Goal: Task Accomplishment & Management: Use online tool/utility

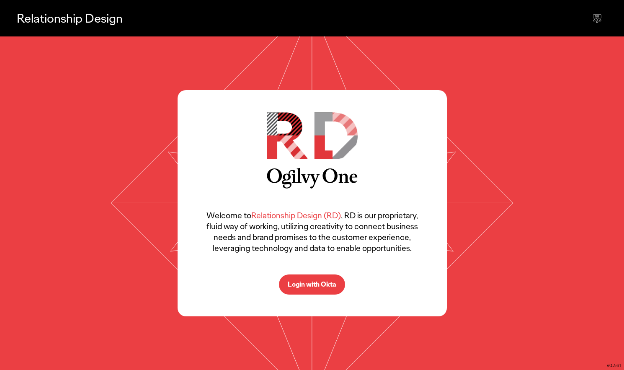
click at [316, 291] on button "Login with Okta" at bounding box center [312, 284] width 66 height 20
click at [307, 247] on p "Welcome to Relationship Design (RD) , RD is our proprietary, fluid way of worki…" at bounding box center [312, 232] width 219 height 44
click at [333, 257] on div "Welcome to Relationship Design (RD) , RD is our proprietary, fluid way of worki…" at bounding box center [311, 203] width 269 height 226
click at [303, 287] on p "Login with Okta" at bounding box center [312, 284] width 49 height 7
click at [306, 282] on p "Login with Okta" at bounding box center [312, 284] width 49 height 7
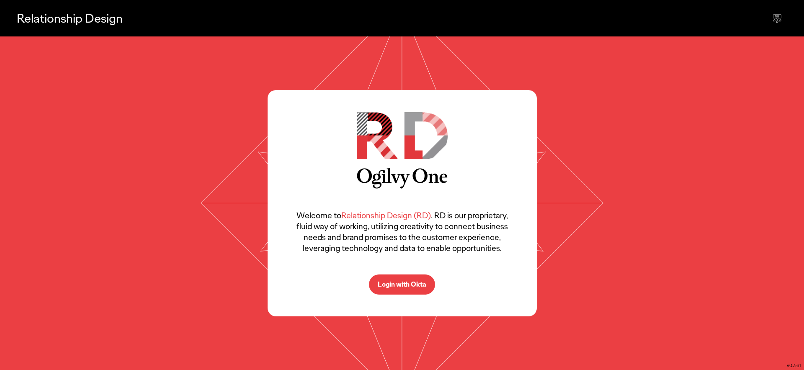
click at [398, 285] on p "Login with Okta" at bounding box center [402, 284] width 49 height 7
click at [397, 283] on p "Login with Okta" at bounding box center [402, 284] width 49 height 7
